Goal: Task Accomplishment & Management: Use online tool/utility

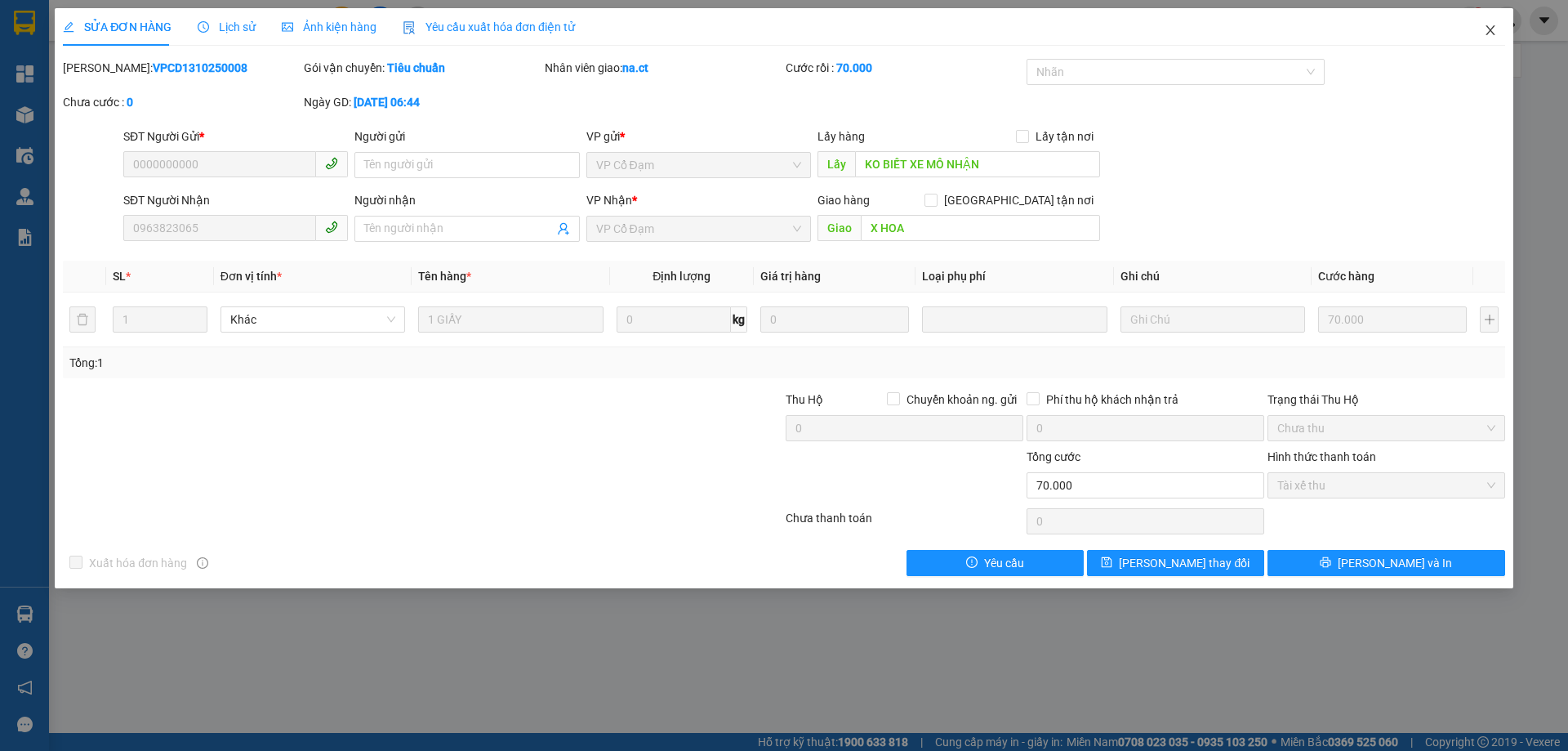
click at [1489, 33] on icon "close" at bounding box center [1490, 31] width 9 height 10
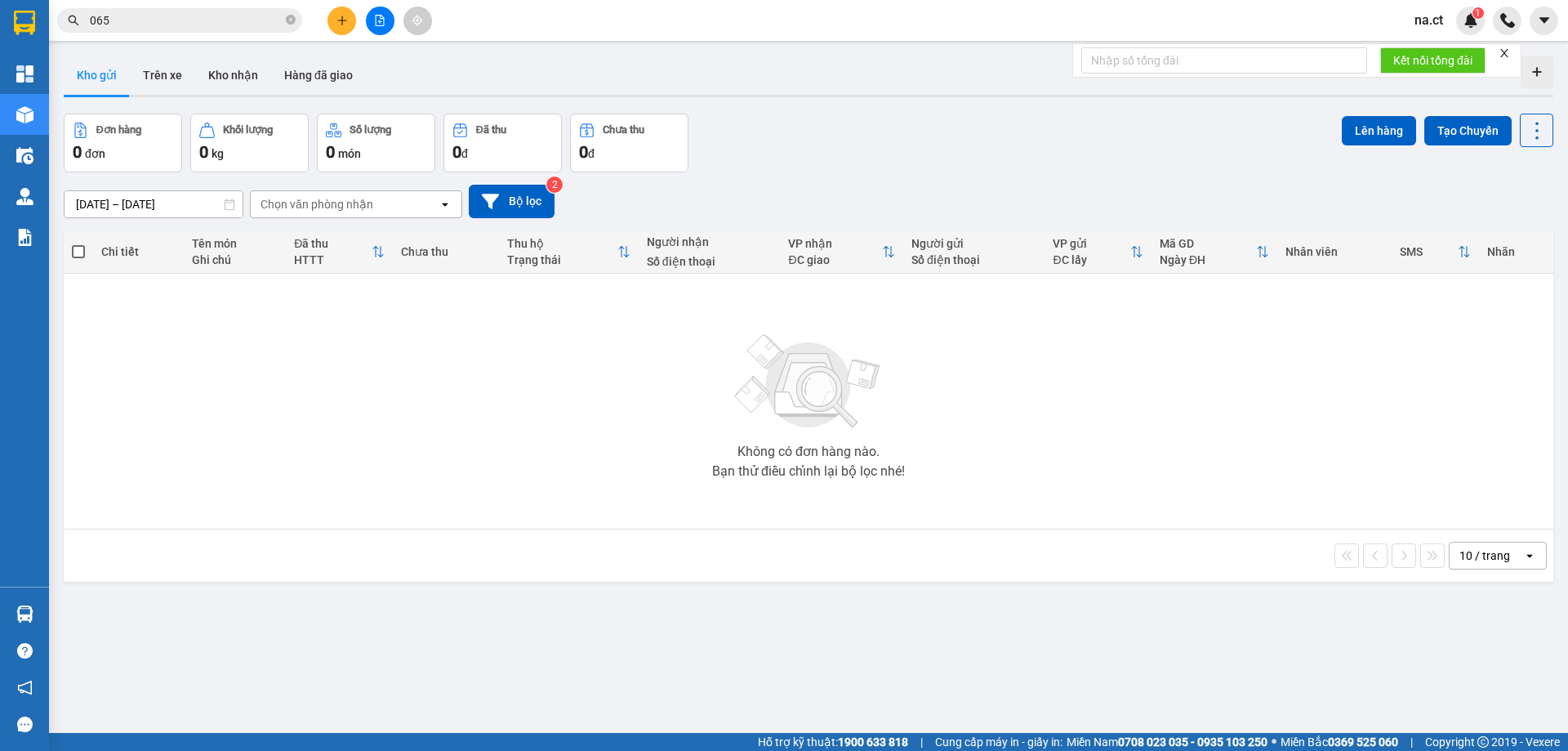
click at [179, 20] on input "065" at bounding box center [186, 20] width 193 height 18
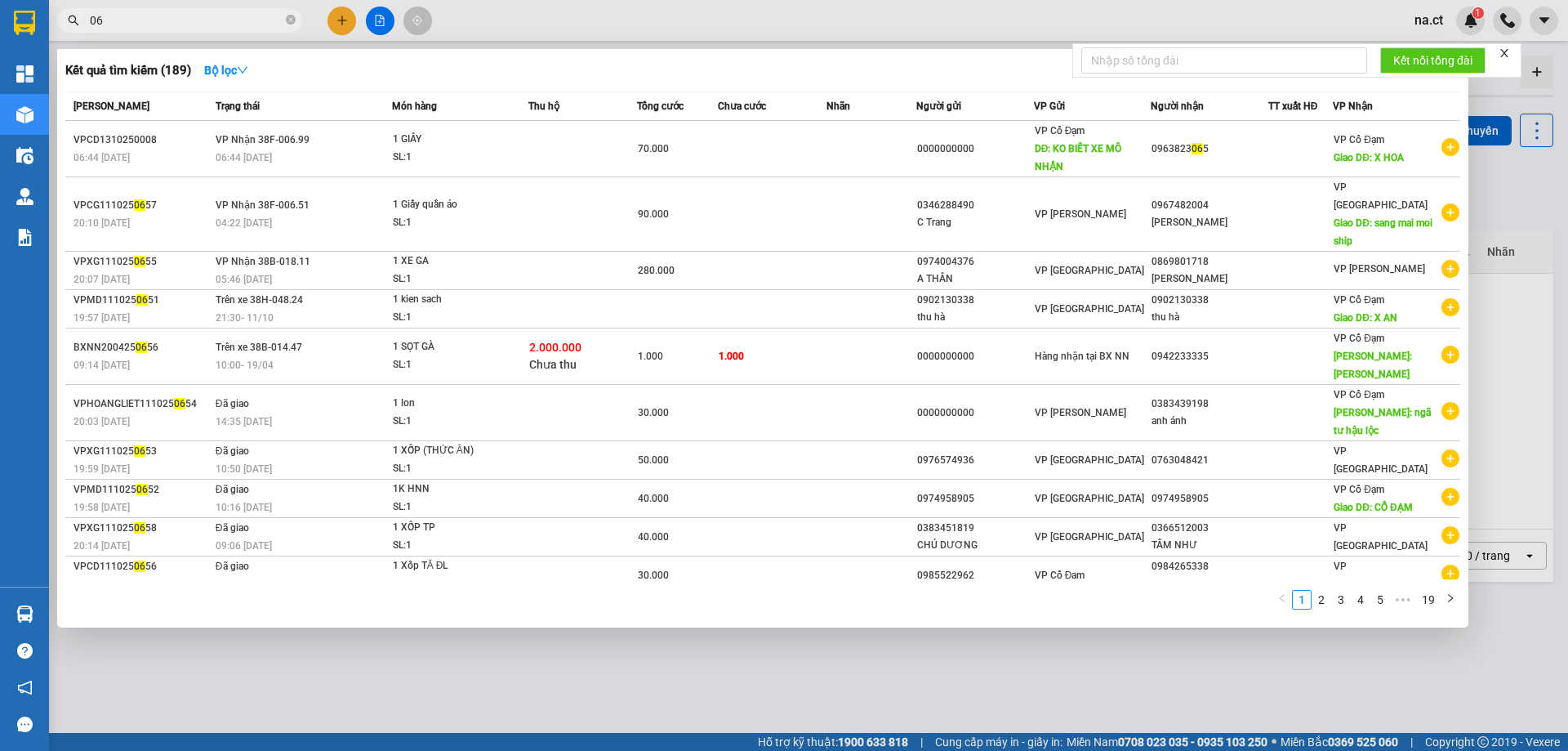
type input "0"
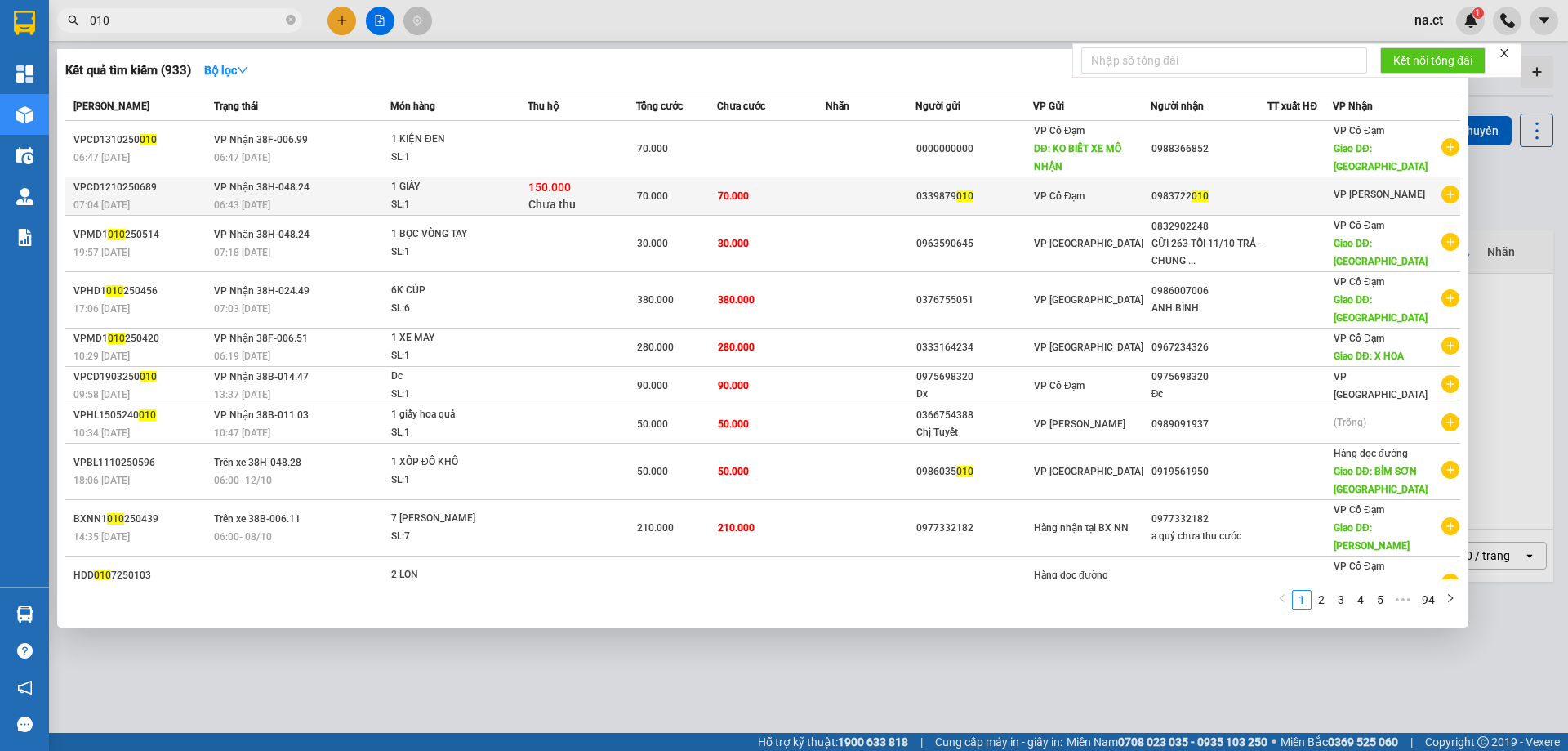
type input "010"
click at [482, 198] on div "SL: 1" at bounding box center [452, 205] width 122 height 18
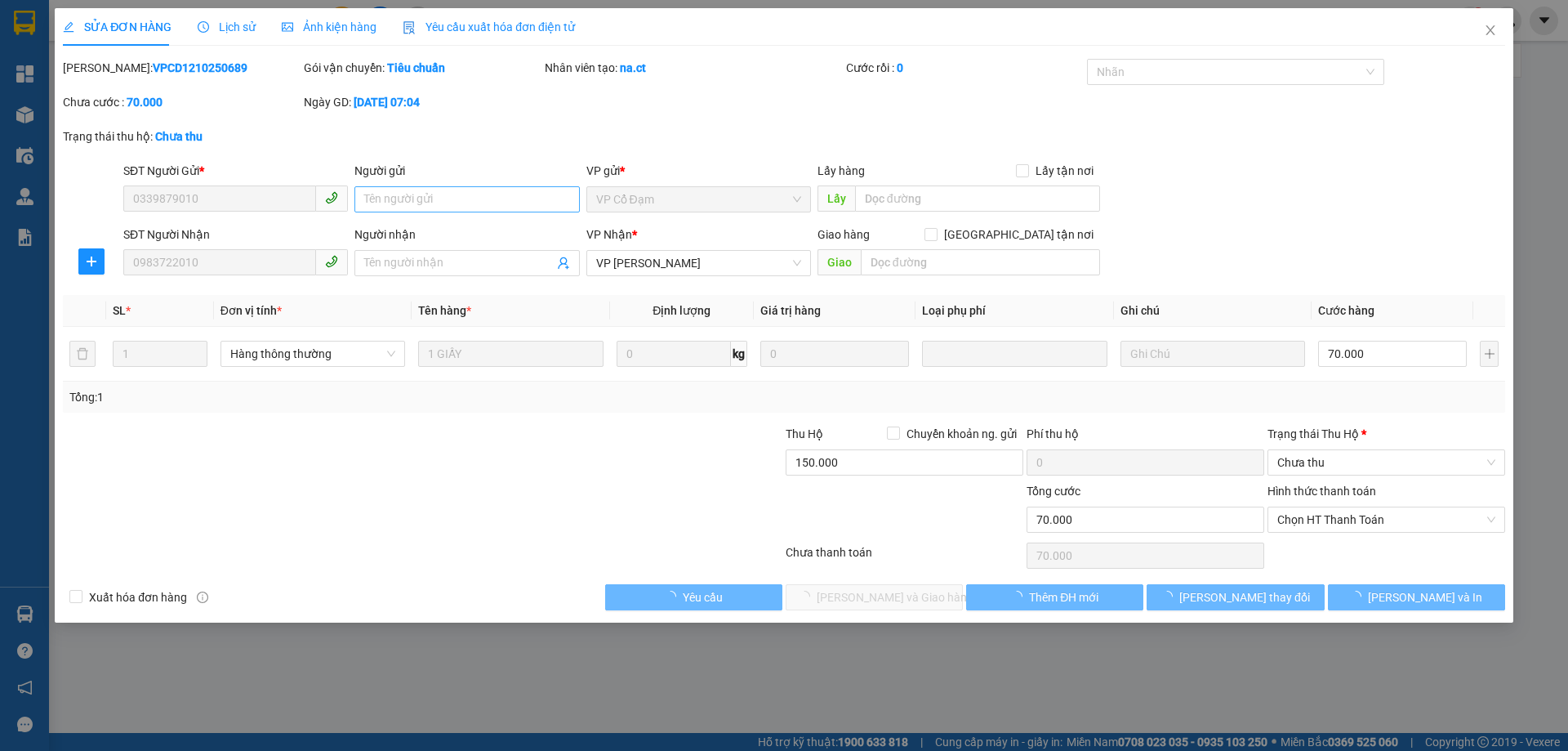
type input "0339879010"
type input "0983722010"
type input "0"
type input "70.000"
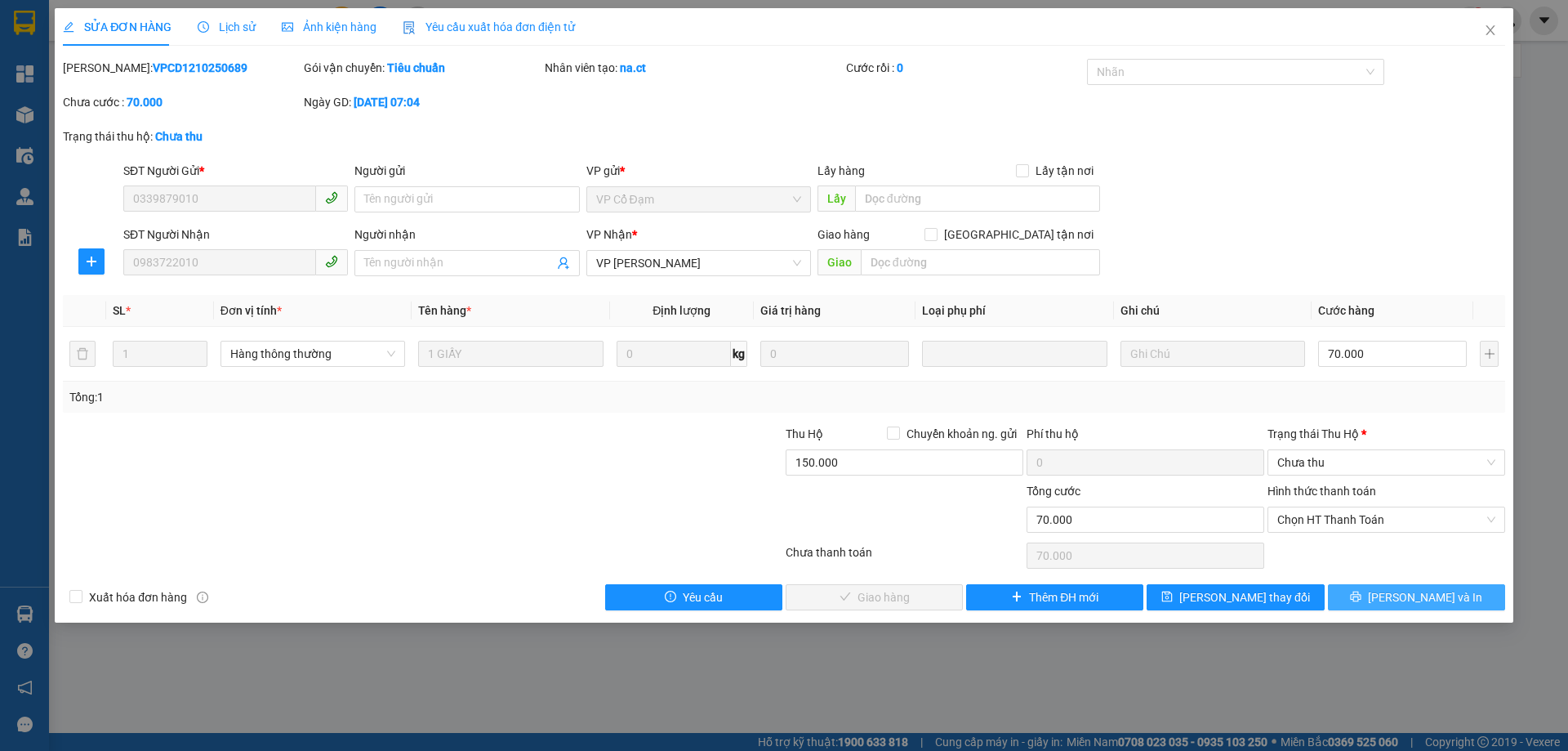
click at [1424, 598] on span "[PERSON_NAME] và In" at bounding box center [1425, 597] width 114 height 18
